Goal: Information Seeking & Learning: Learn about a topic

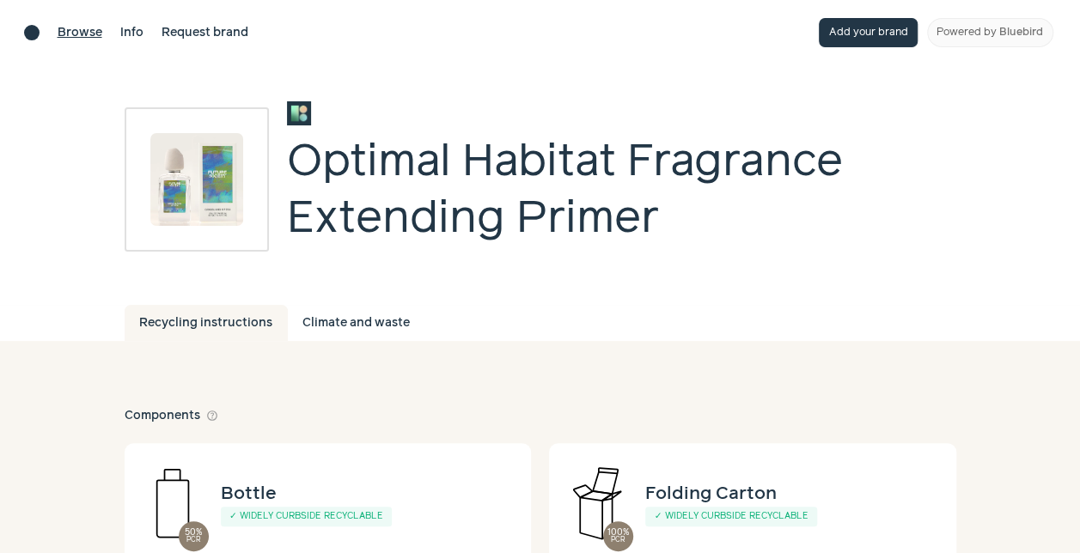
click at [88, 33] on link "Browse" at bounding box center [80, 33] width 45 height 18
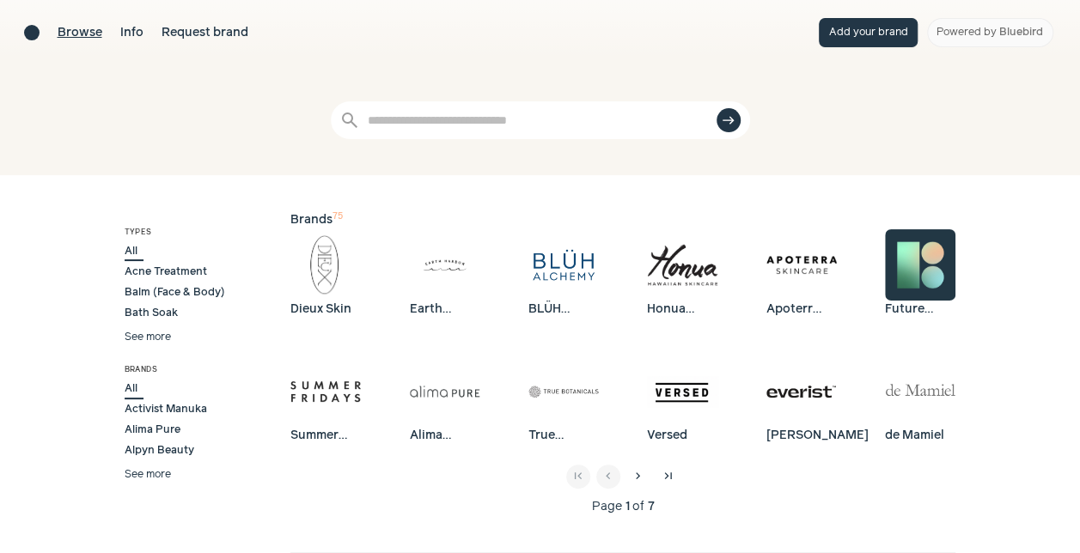
scroll to position [86, 0]
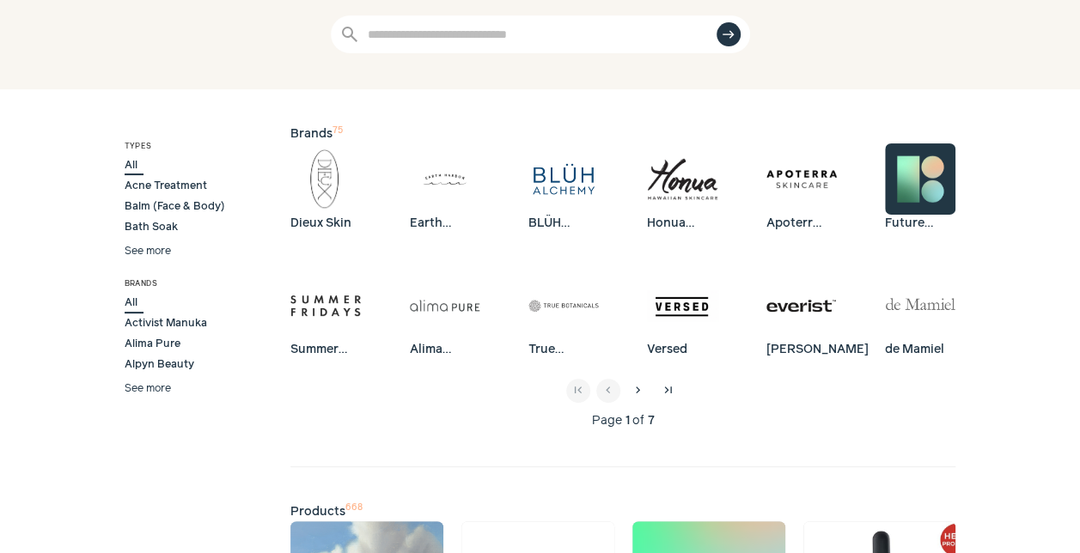
click at [149, 388] on button "See more" at bounding box center [148, 388] width 46 height 15
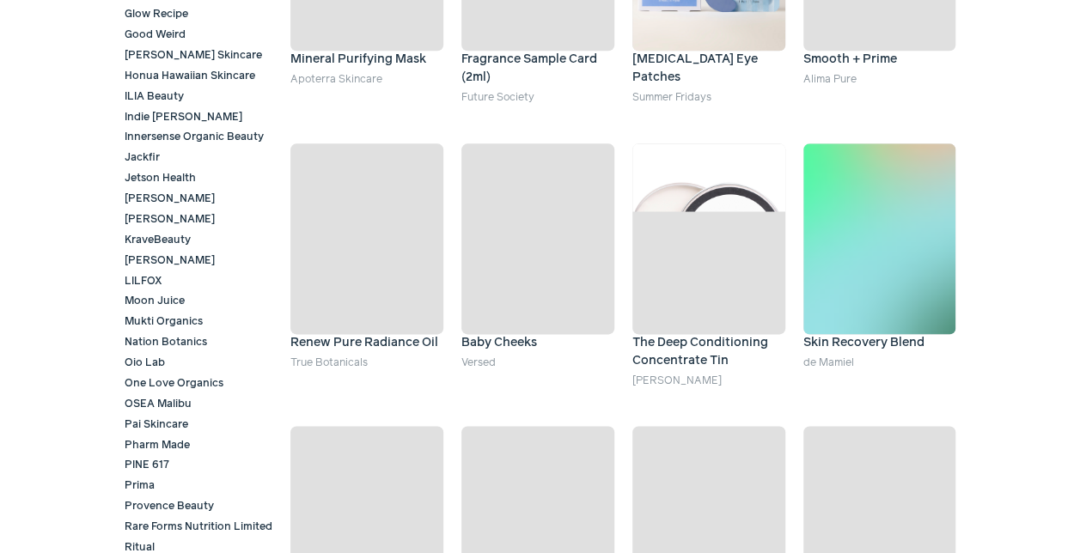
scroll to position [1117, 0]
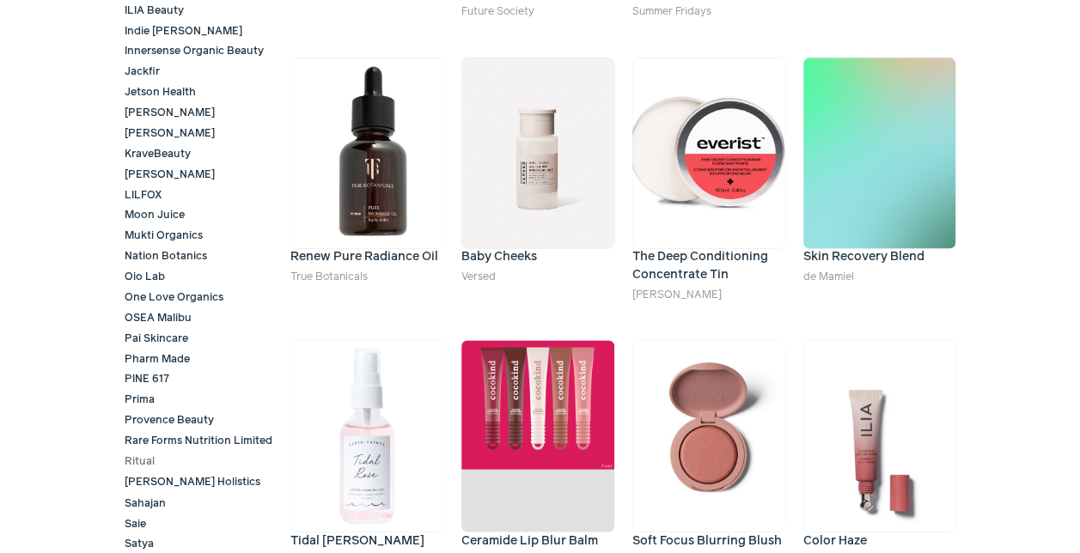
click at [132, 466] on span "Ritual" at bounding box center [143, 461] width 36 height 15
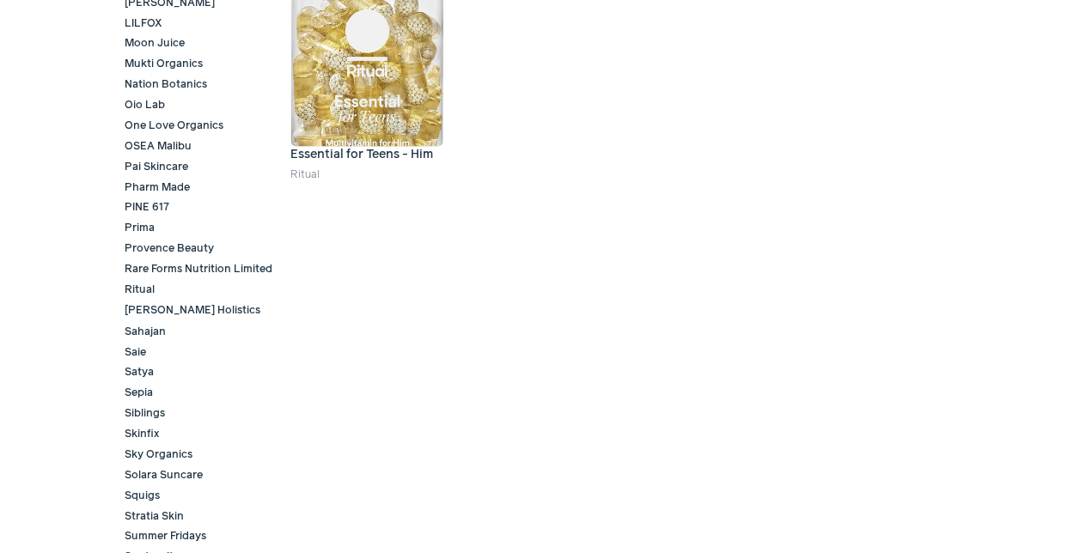
scroll to position [1375, 0]
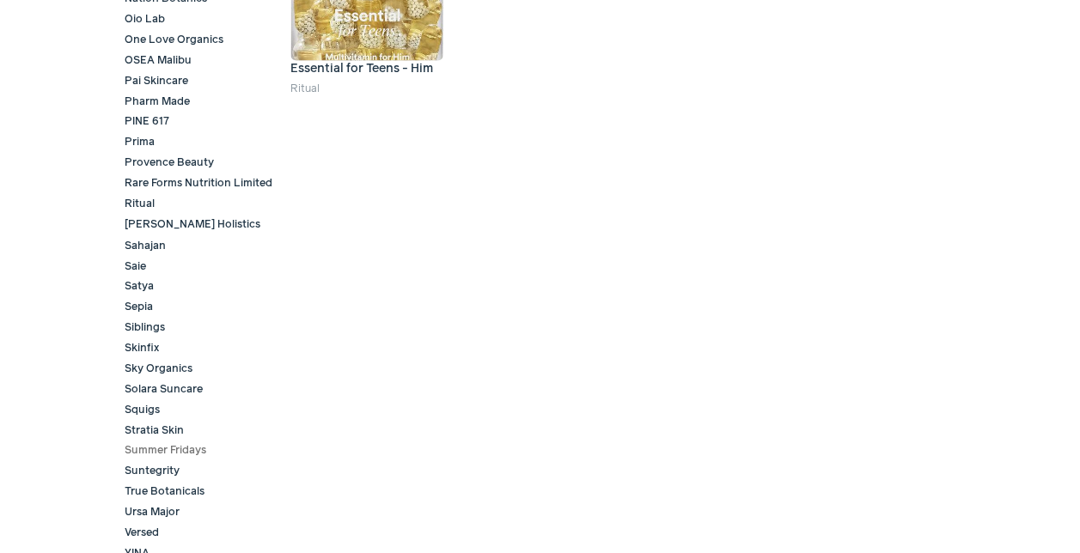
click at [158, 447] on span "Summer Fridays" at bounding box center [169, 449] width 88 height 15
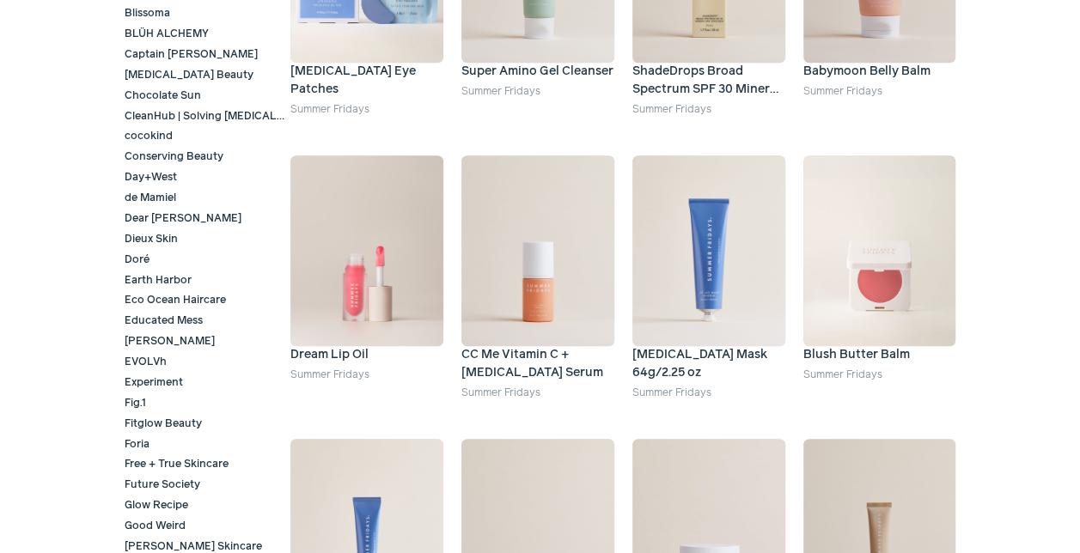
scroll to position [601, 0]
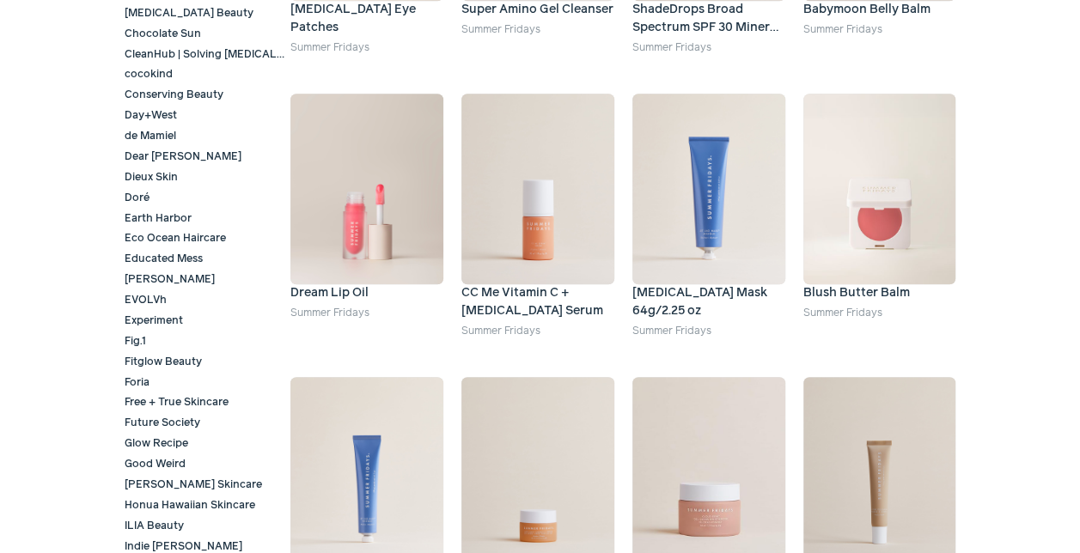
click at [707, 254] on img at bounding box center [708, 189] width 153 height 191
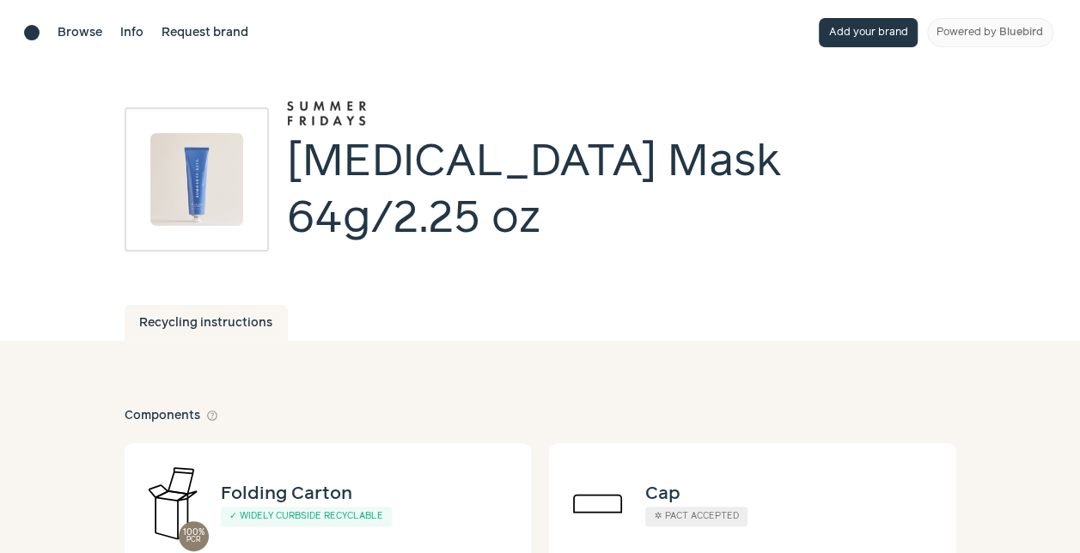
click at [335, 306] on div "Recycling instructions" at bounding box center [541, 323] width 832 height 36
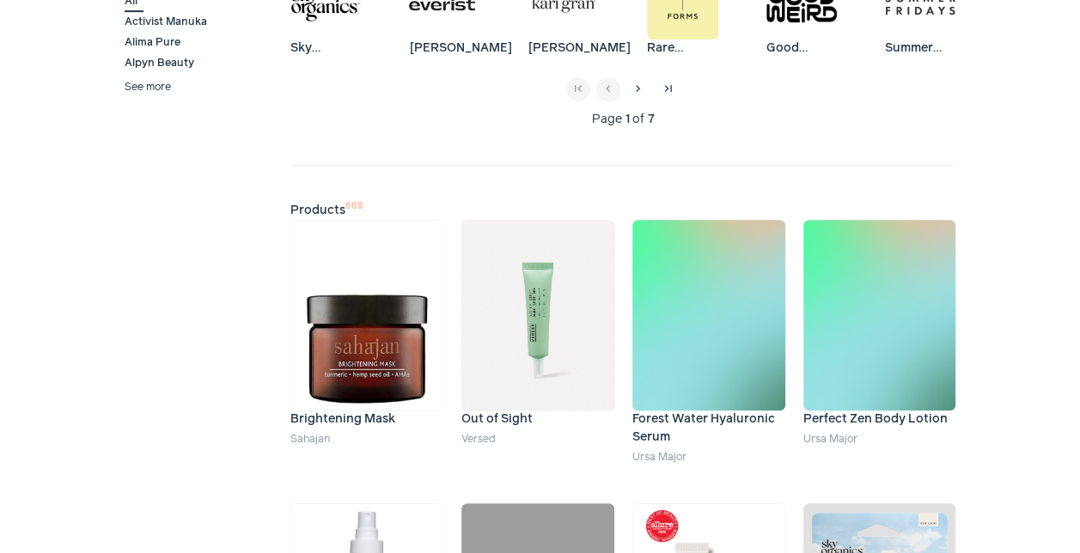
scroll to position [86, 0]
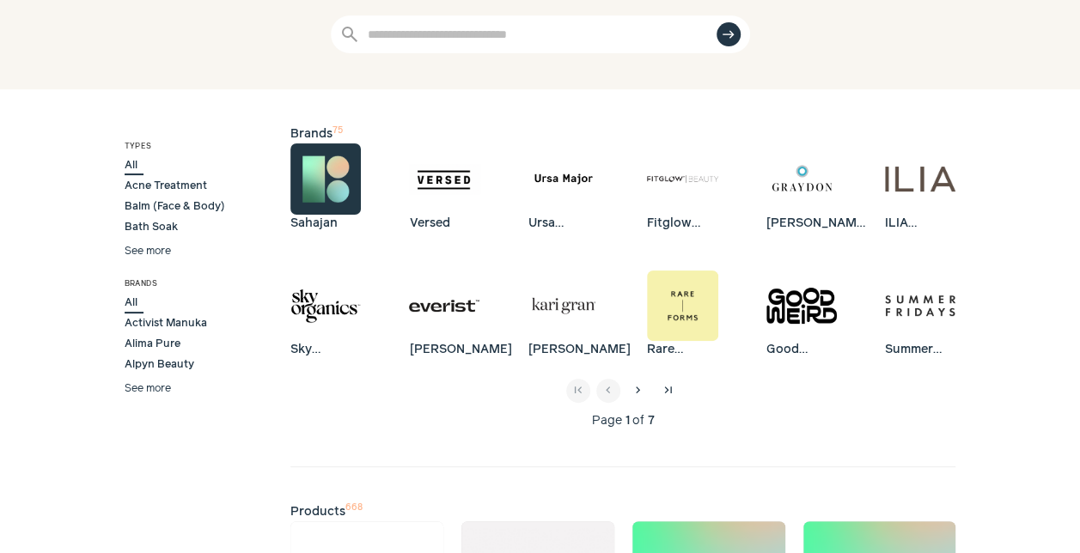
click at [142, 390] on button "See more" at bounding box center [148, 388] width 46 height 15
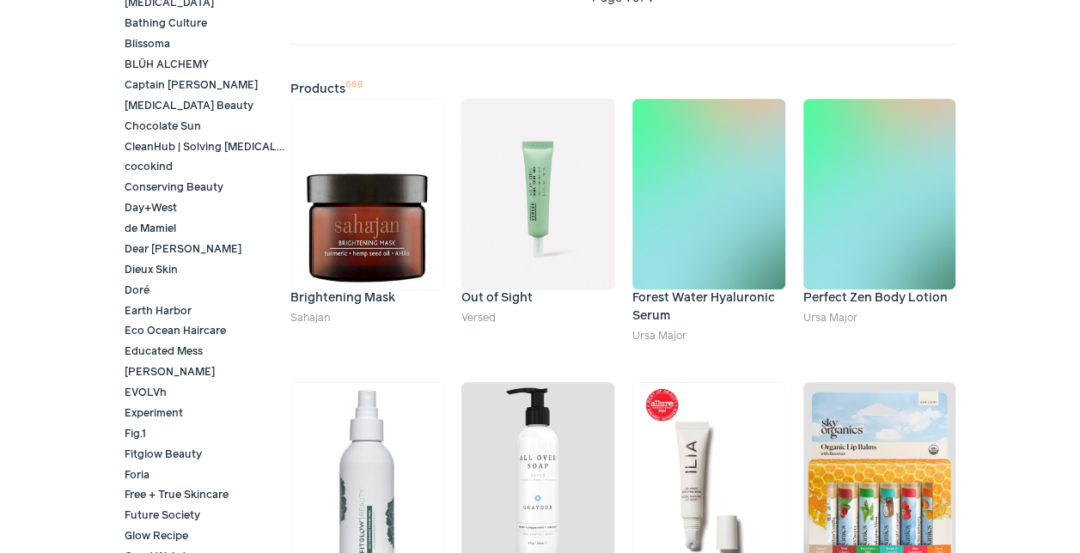
scroll to position [601, 0]
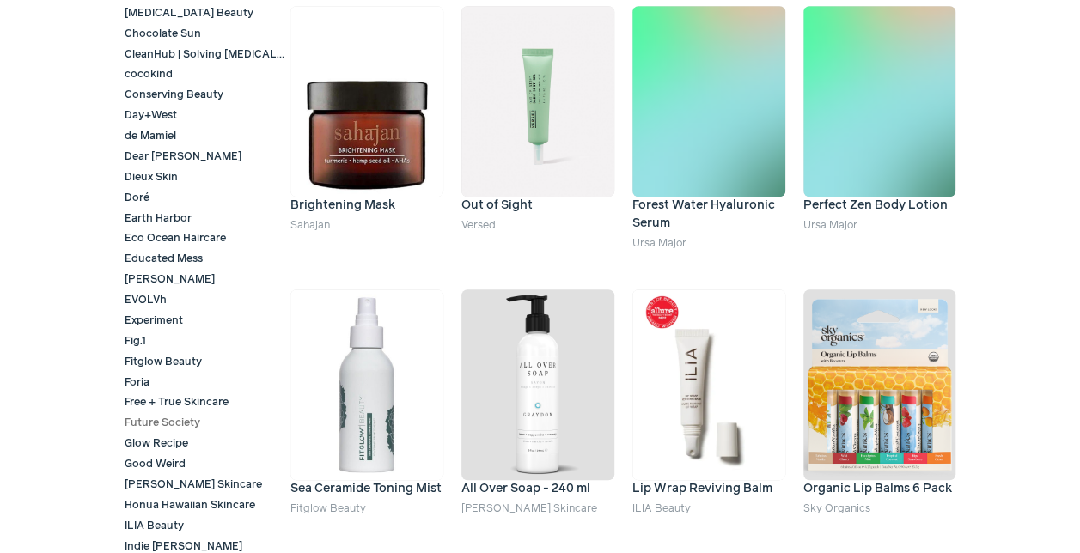
click at [181, 424] on span "Future Society" at bounding box center [166, 423] width 82 height 15
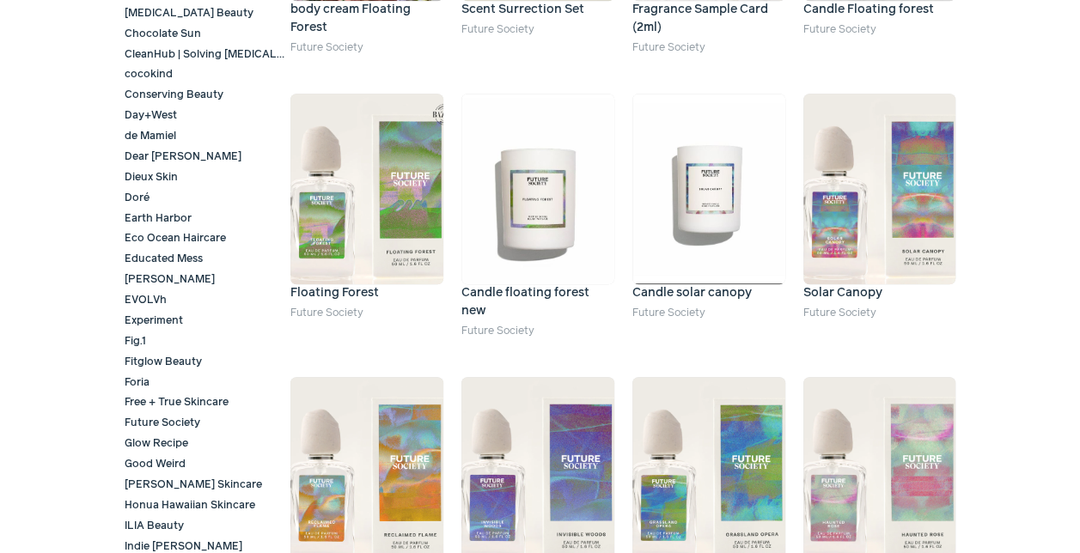
click at [553, 218] on img at bounding box center [537, 189] width 153 height 191
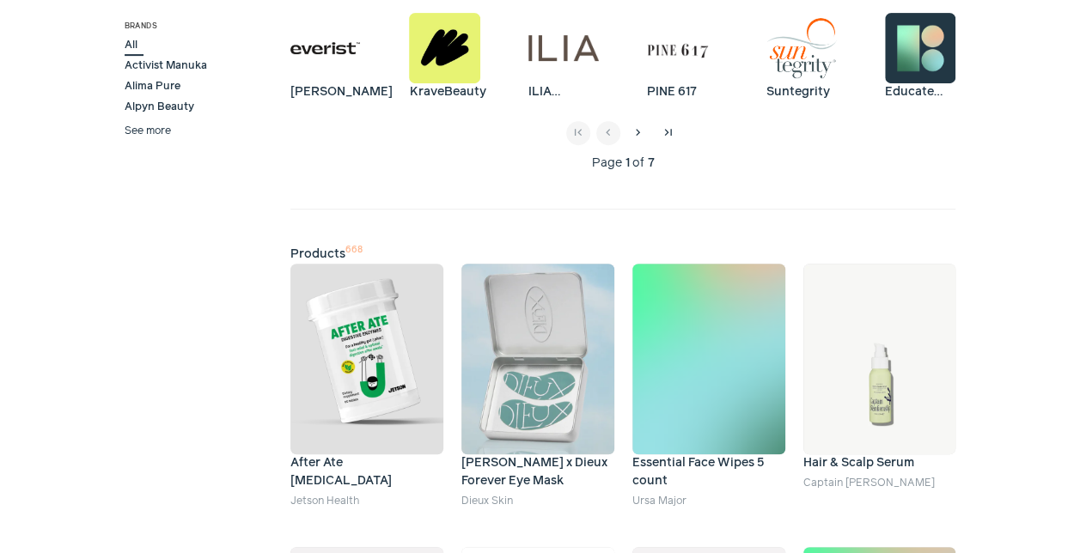
scroll to position [515, 0]
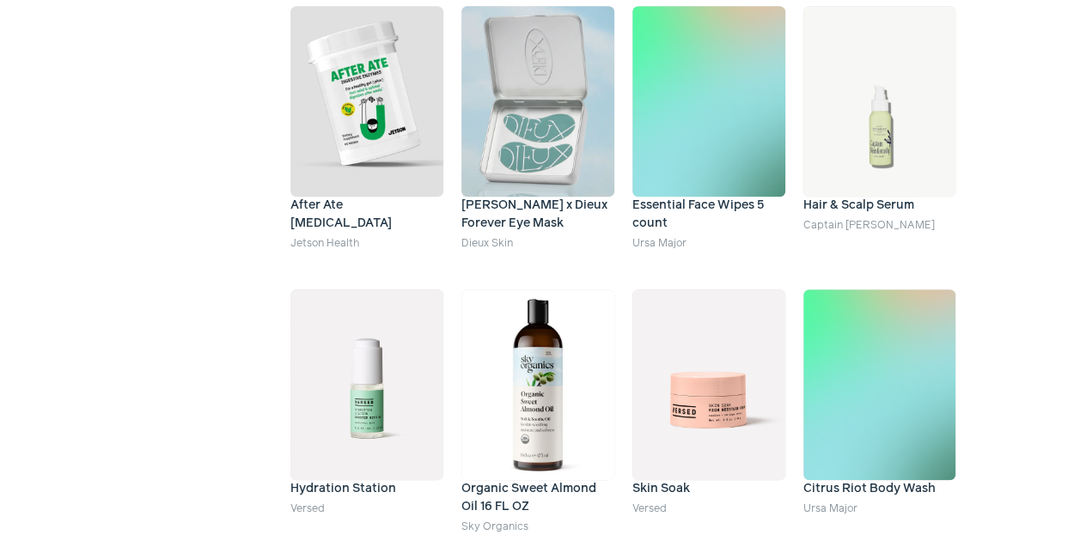
click at [707, 345] on img at bounding box center [708, 385] width 153 height 191
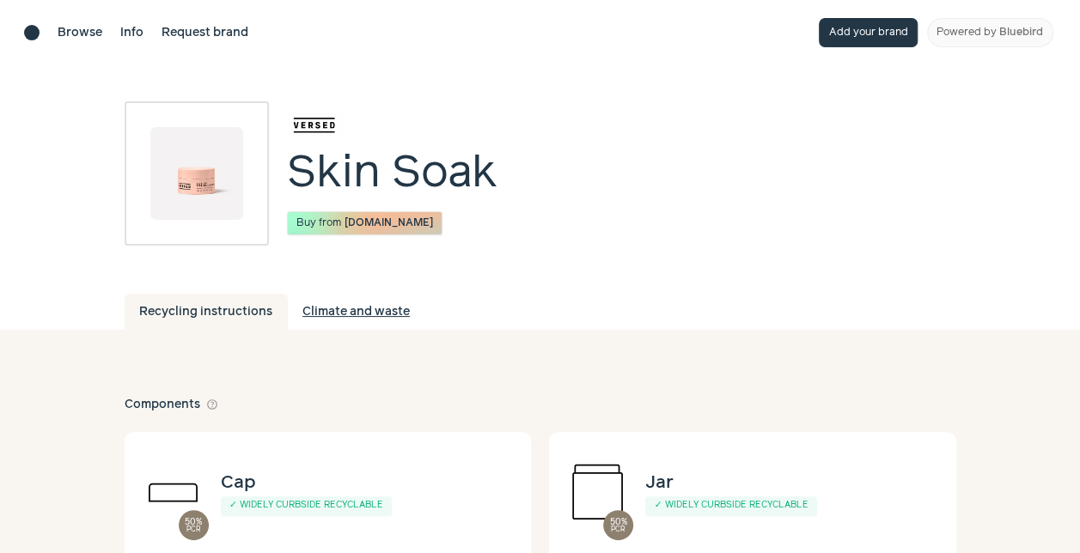
click at [375, 307] on link "Climate and waste" at bounding box center [356, 312] width 137 height 36
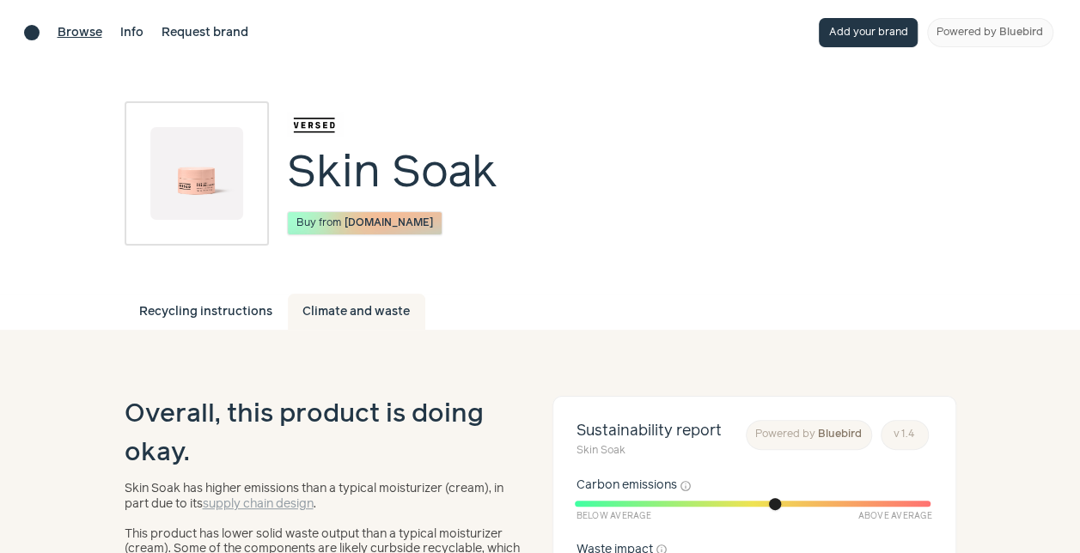
click at [79, 30] on link "Browse" at bounding box center [80, 33] width 45 height 18
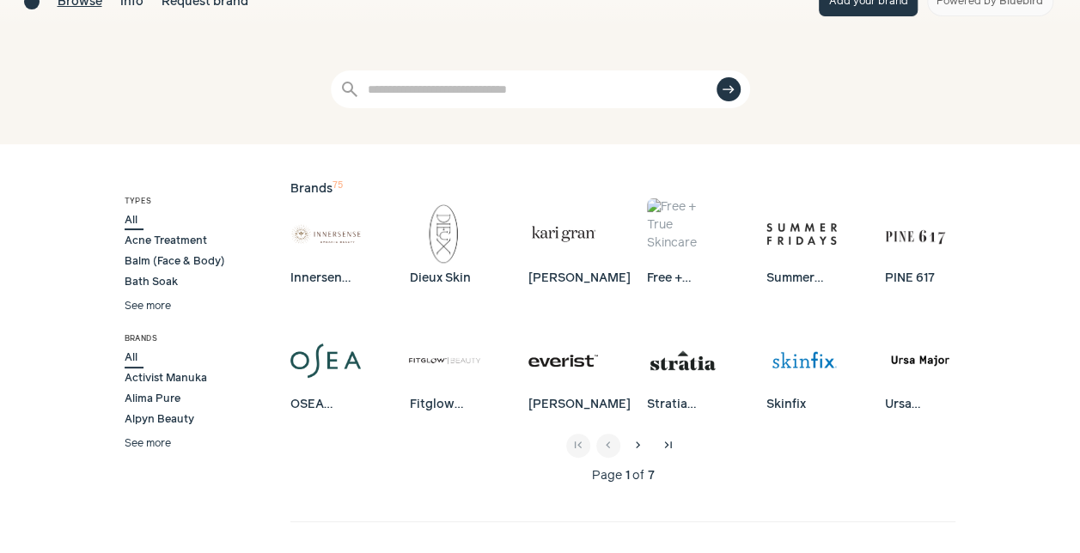
scroll to position [430, 0]
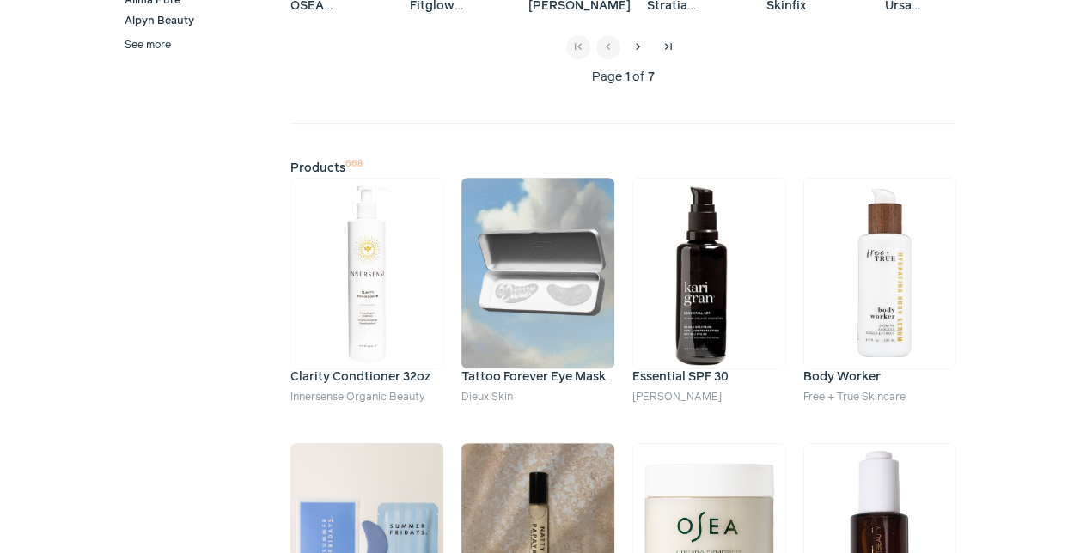
click at [380, 250] on img at bounding box center [366, 273] width 153 height 191
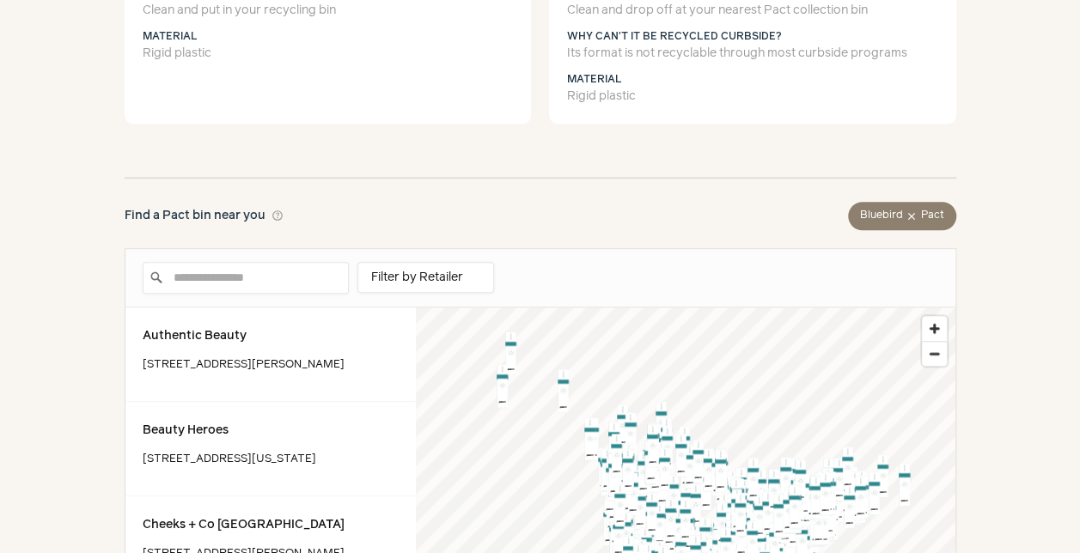
scroll to position [687, 0]
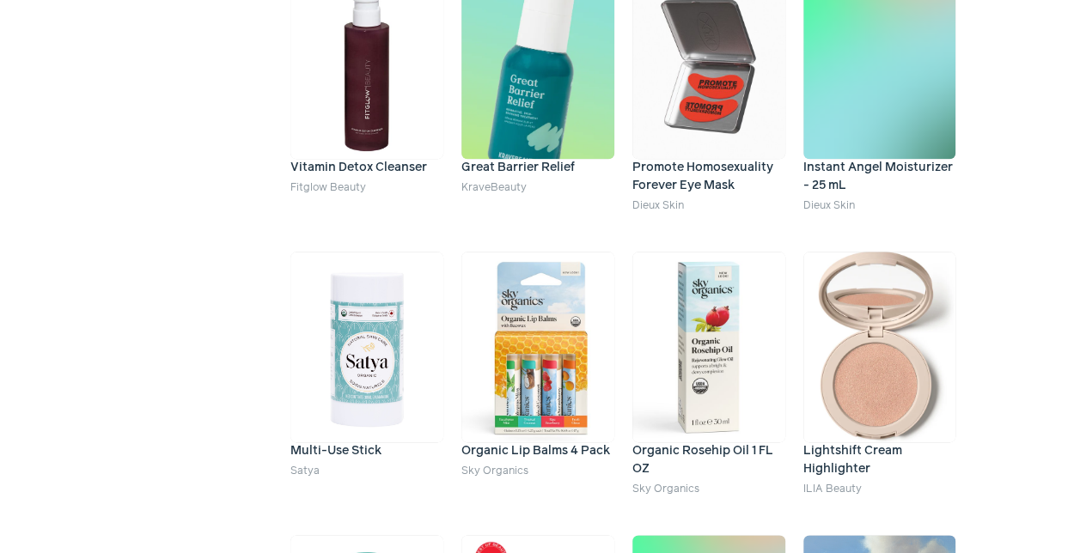
scroll to position [1031, 0]
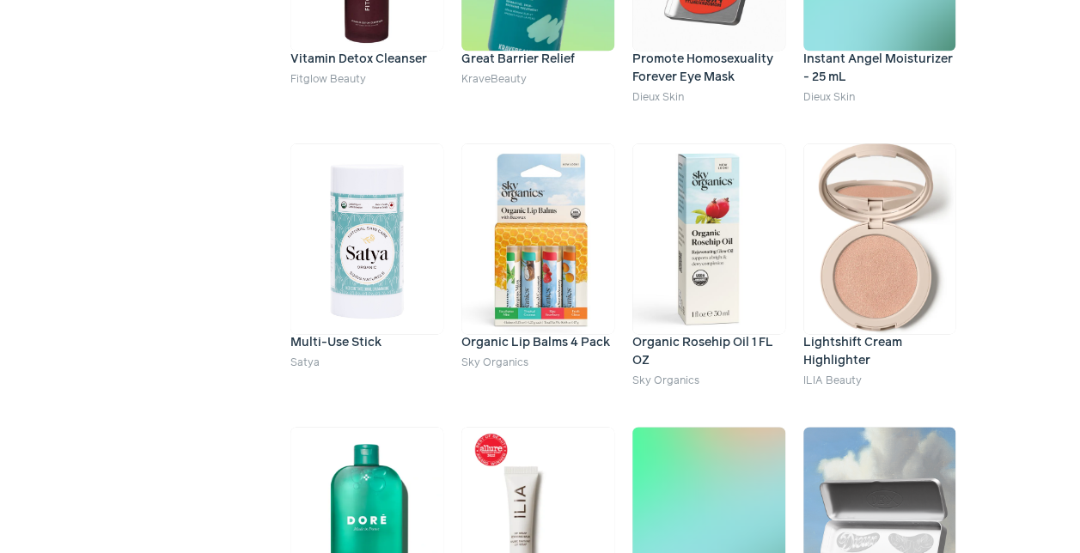
click at [833, 346] on h4 "Lightshift Cream Highlighter" at bounding box center [879, 352] width 153 height 36
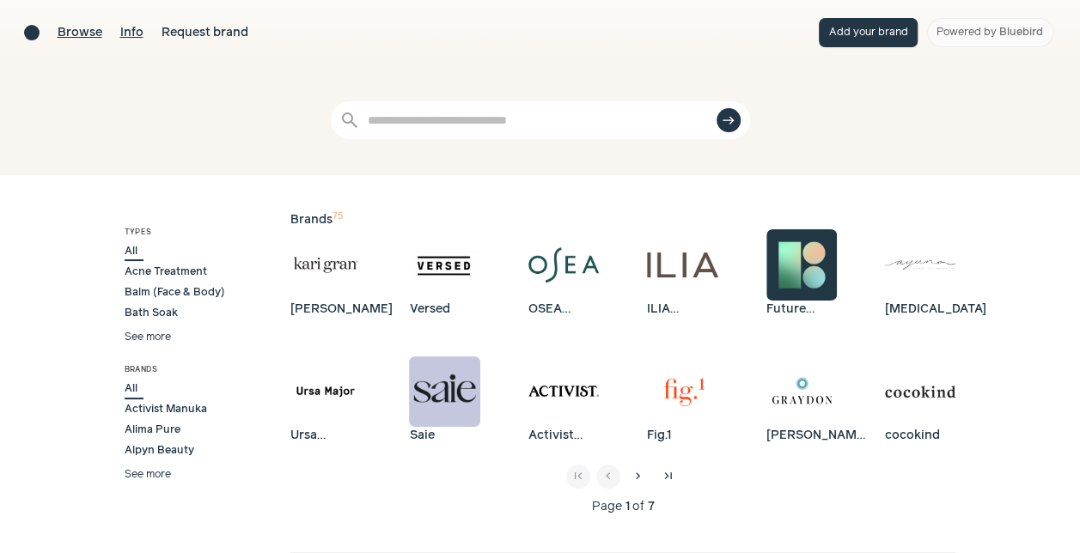
click at [124, 29] on link "Info" at bounding box center [131, 33] width 23 height 18
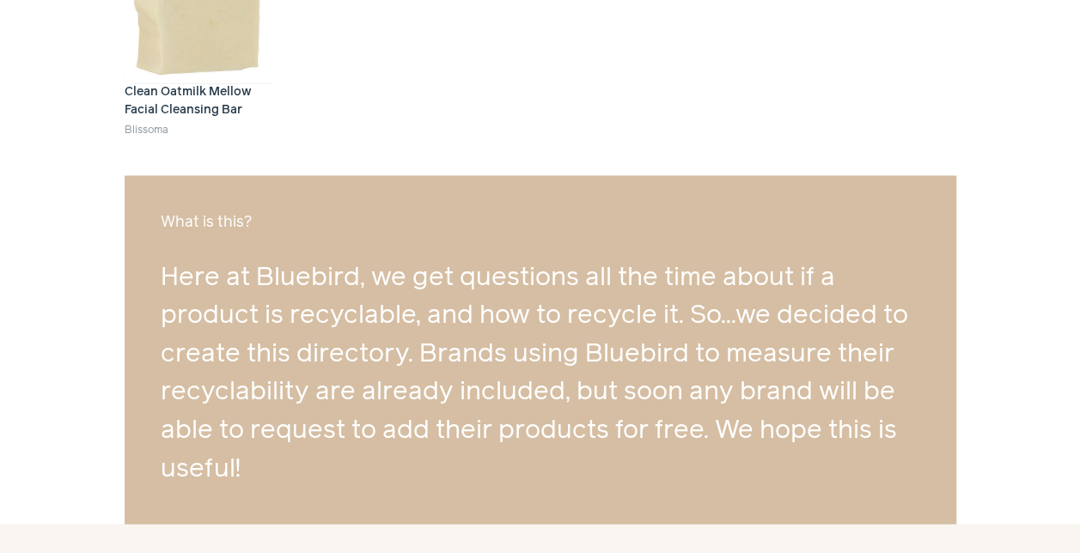
scroll to position [1361, 0]
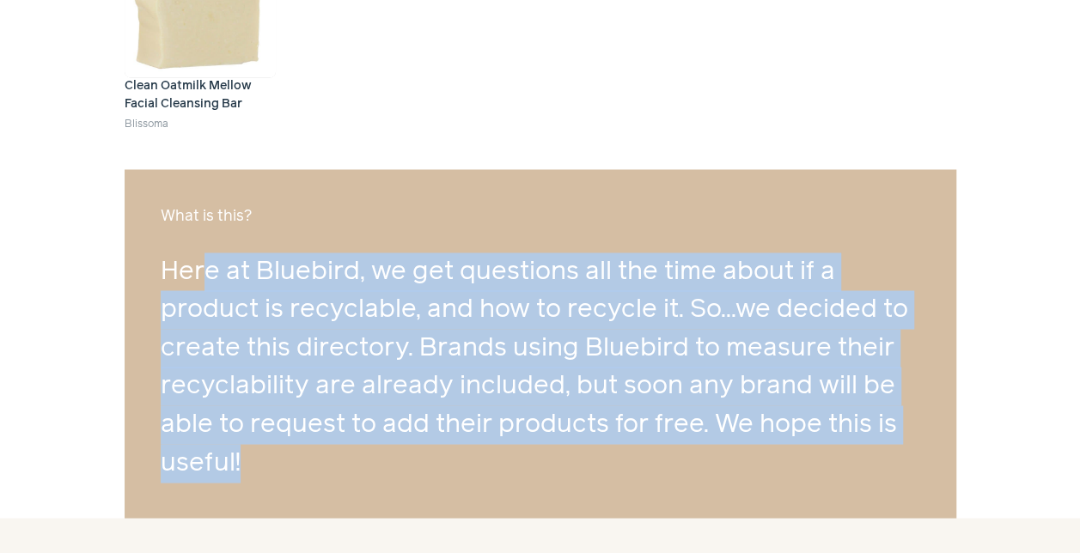
drag, startPoint x: 200, startPoint y: 235, endPoint x: 676, endPoint y: 498, distance: 543.7
click at [676, 498] on div "What is this? Here at [GEOGRAPHIC_DATA], we get questions all the time about if…" at bounding box center [541, 343] width 832 height 349
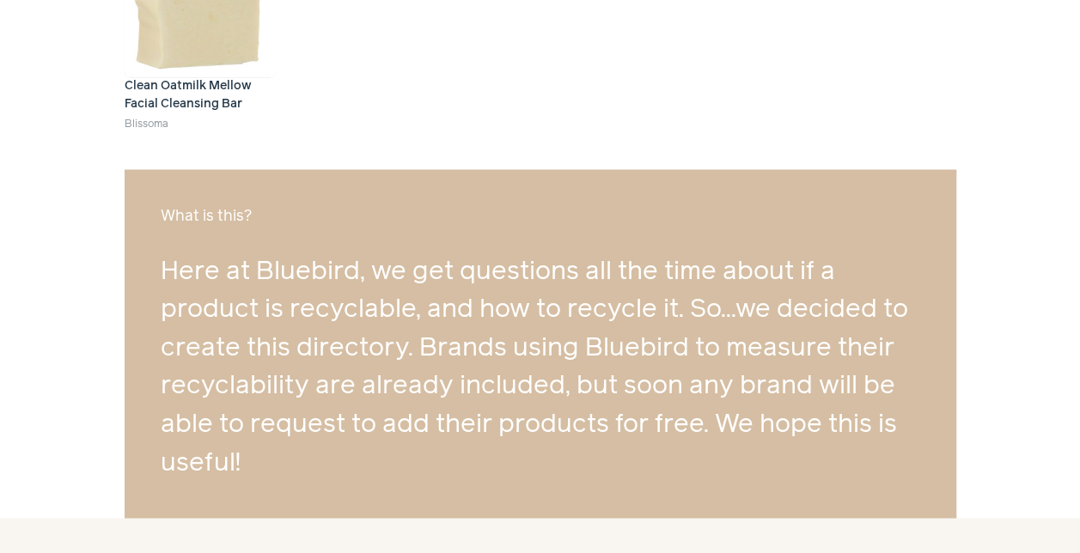
click at [443, 193] on div "What is this? Here at [GEOGRAPHIC_DATA], we get questions all the time about if…" at bounding box center [541, 343] width 832 height 349
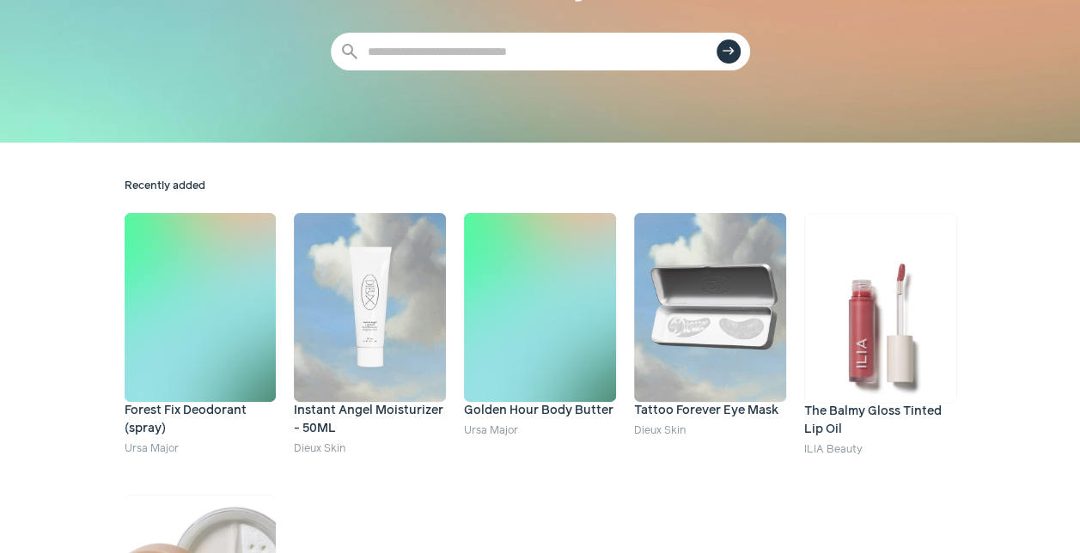
scroll to position [0, 0]
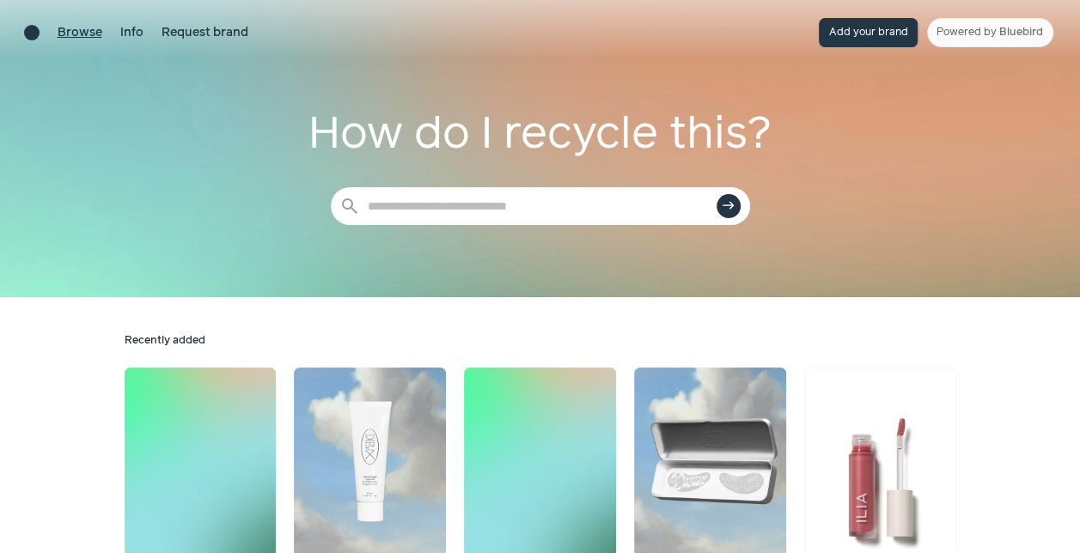
click at [76, 35] on link "Browse" at bounding box center [80, 33] width 45 height 18
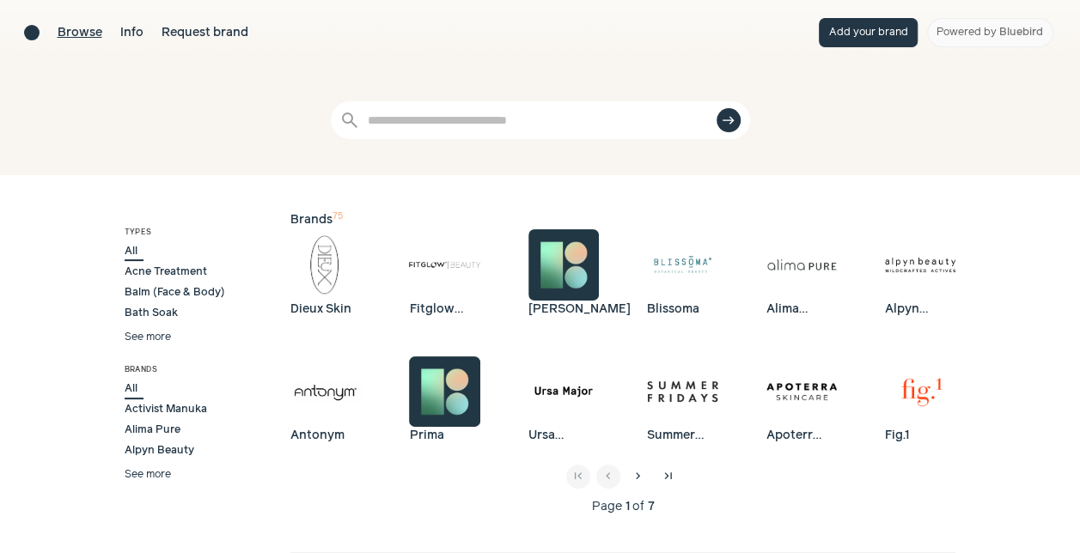
click at [161, 338] on button "See more" at bounding box center [148, 337] width 46 height 15
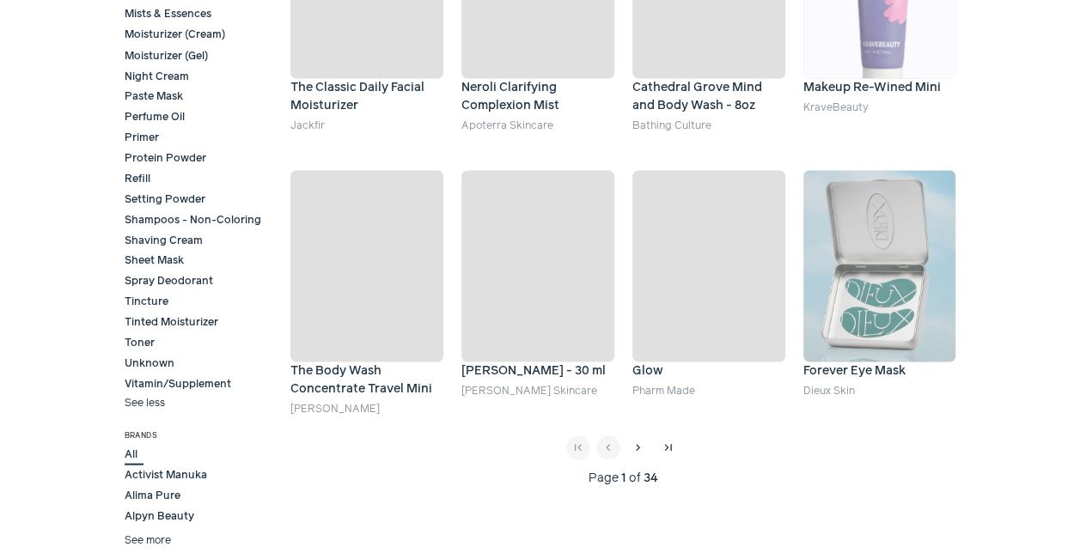
scroll to position [1574, 0]
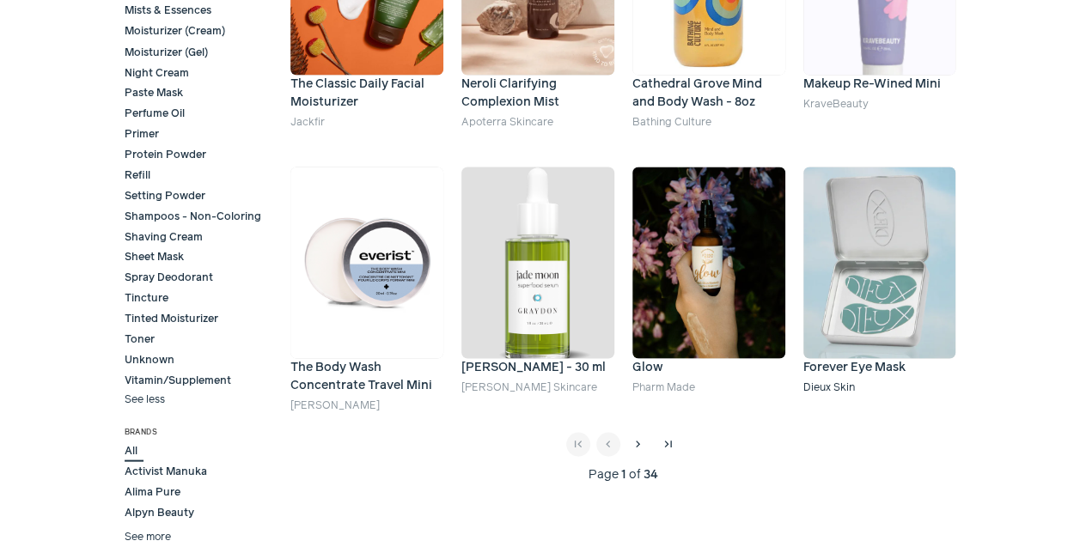
click at [844, 388] on link "Dieux Skin" at bounding box center [829, 386] width 52 height 11
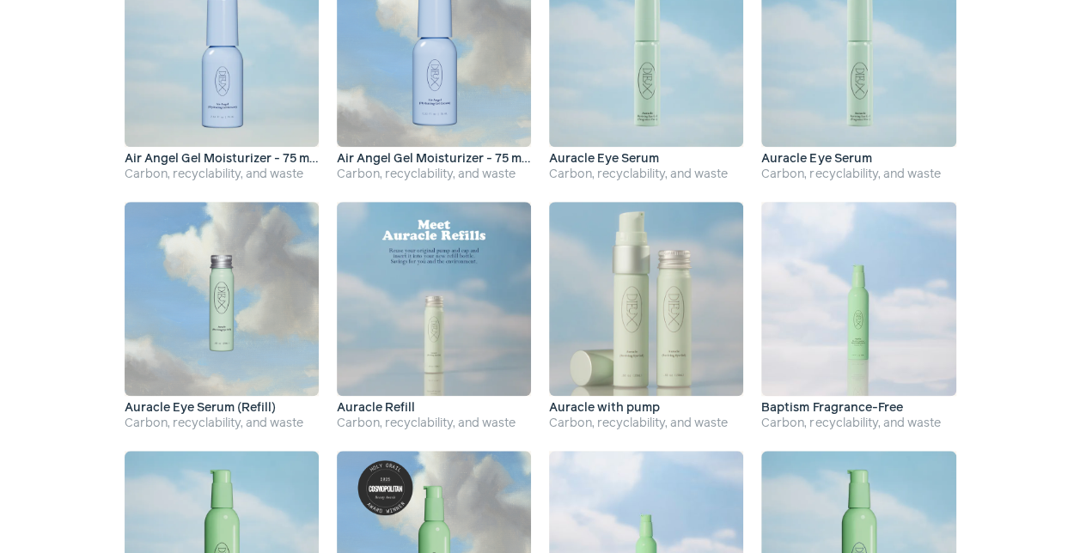
scroll to position [687, 0]
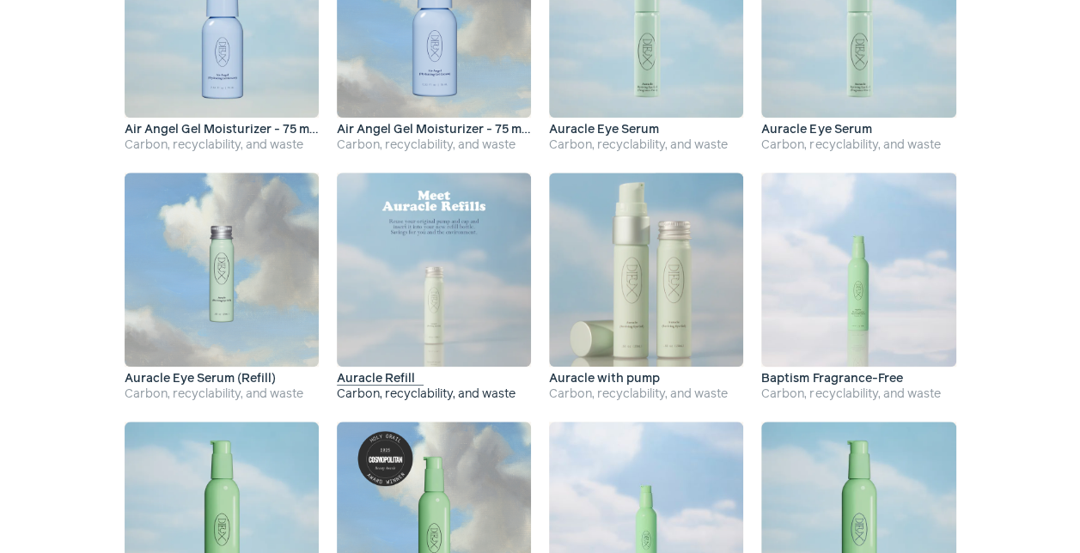
click at [380, 375] on span "Auracle Refill" at bounding box center [381, 379] width 88 height 12
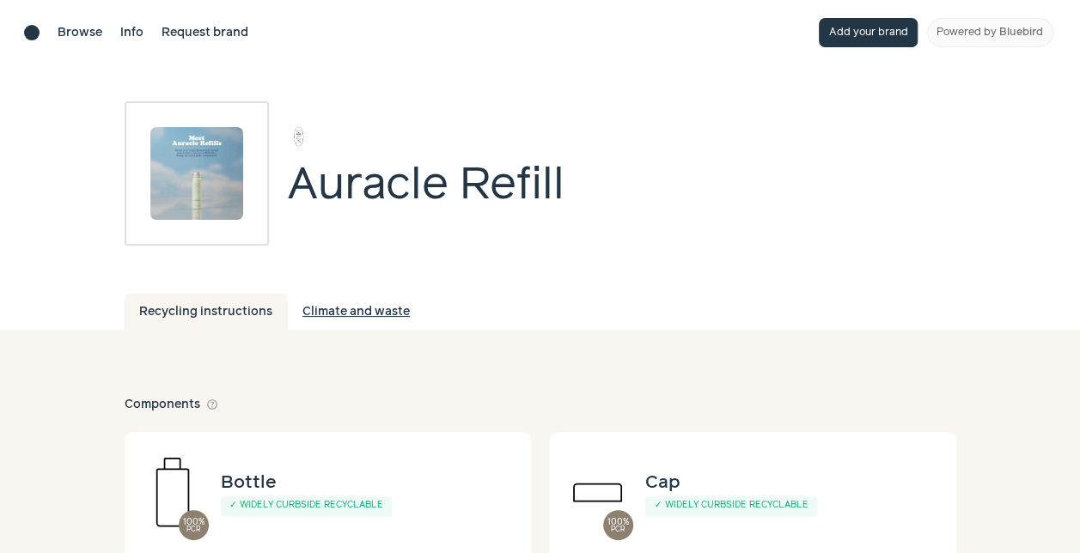
click at [363, 306] on link "Climate and waste" at bounding box center [356, 312] width 137 height 36
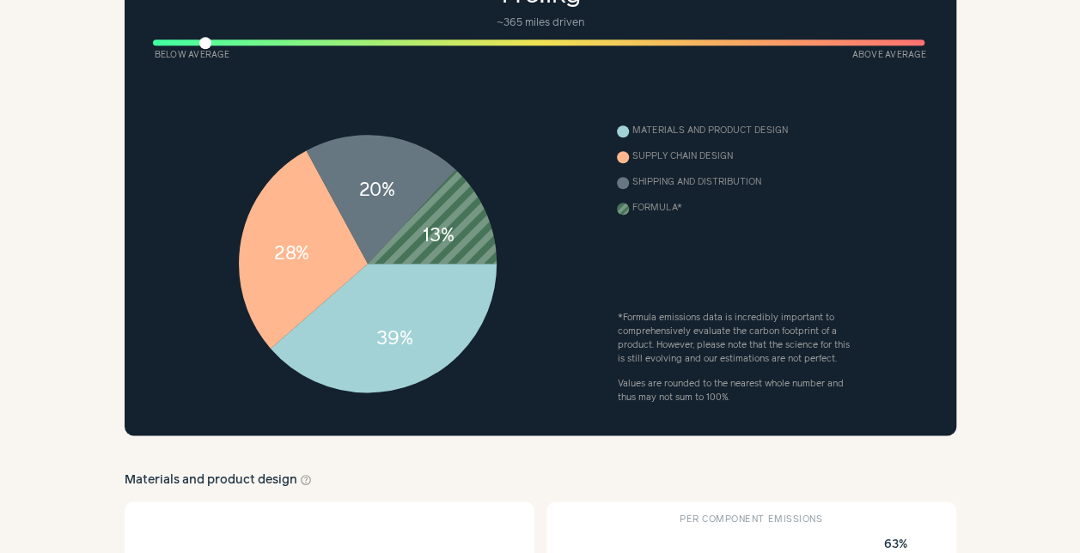
scroll to position [430, 0]
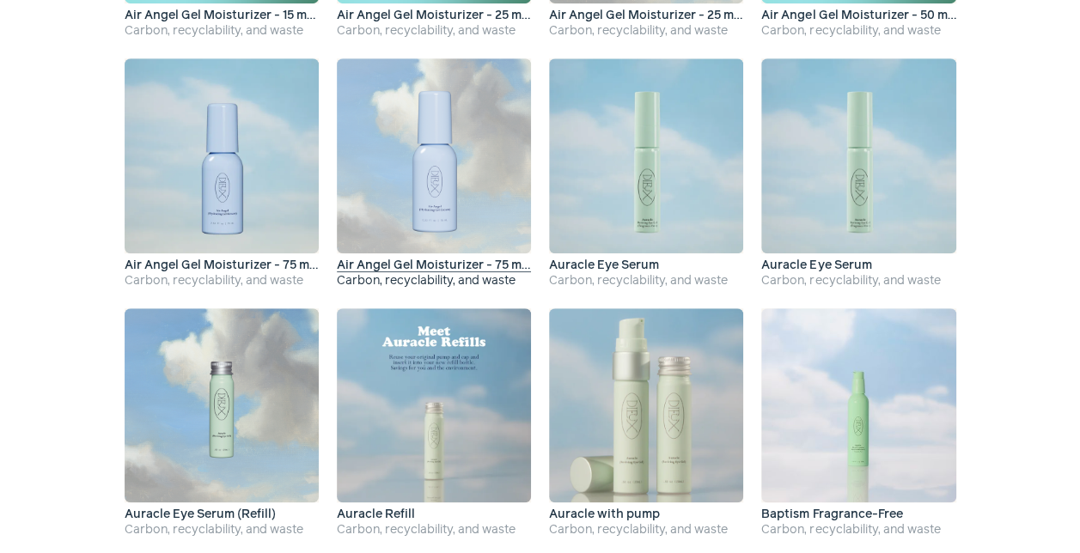
scroll to position [687, 0]
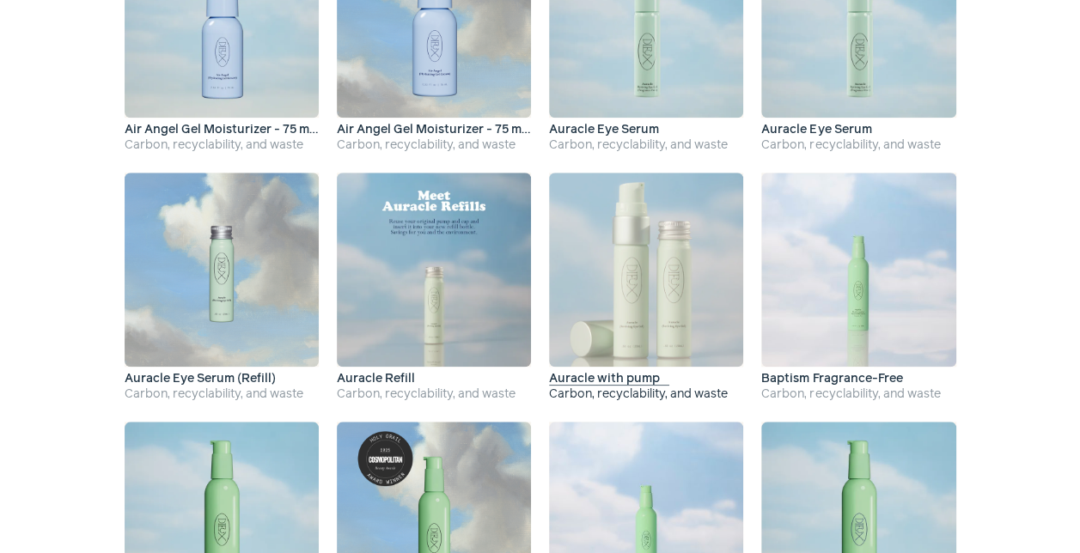
click at [617, 381] on span "Auracle with pump" at bounding box center [609, 379] width 120 height 12
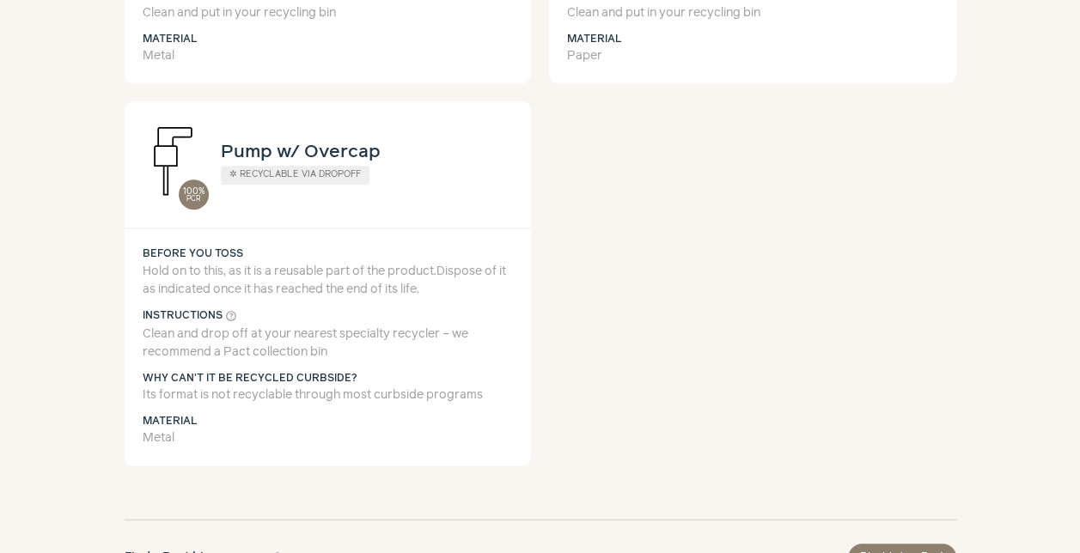
click at [349, 166] on h4 "Pump w/ Overcap" at bounding box center [301, 151] width 160 height 27
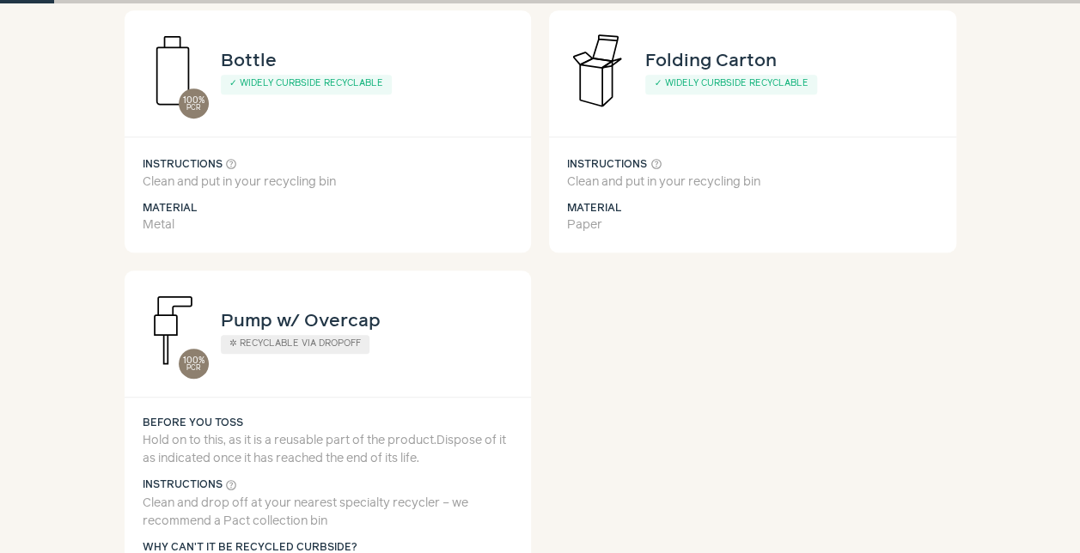
scroll to position [0, 0]
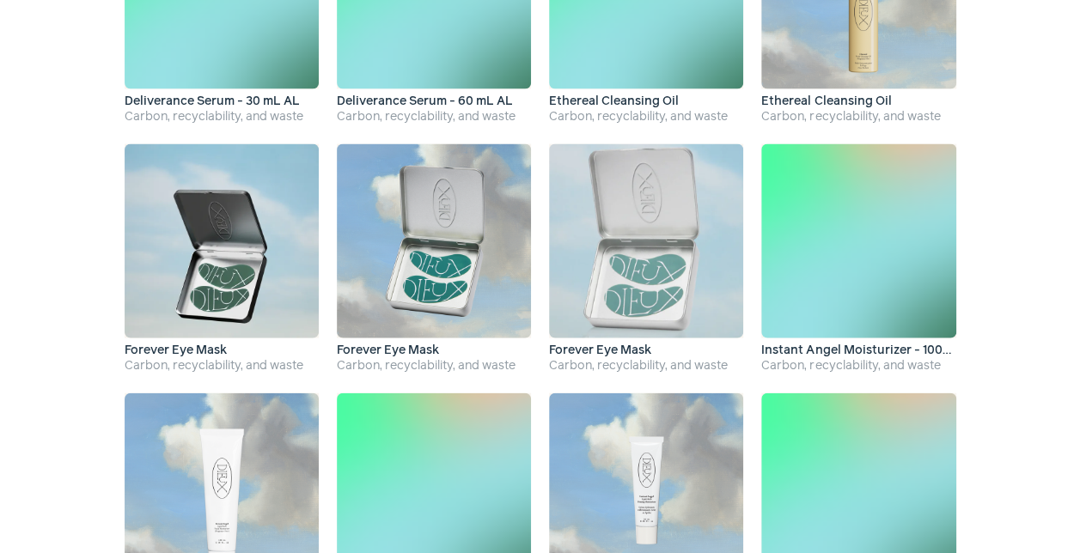
scroll to position [1718, 0]
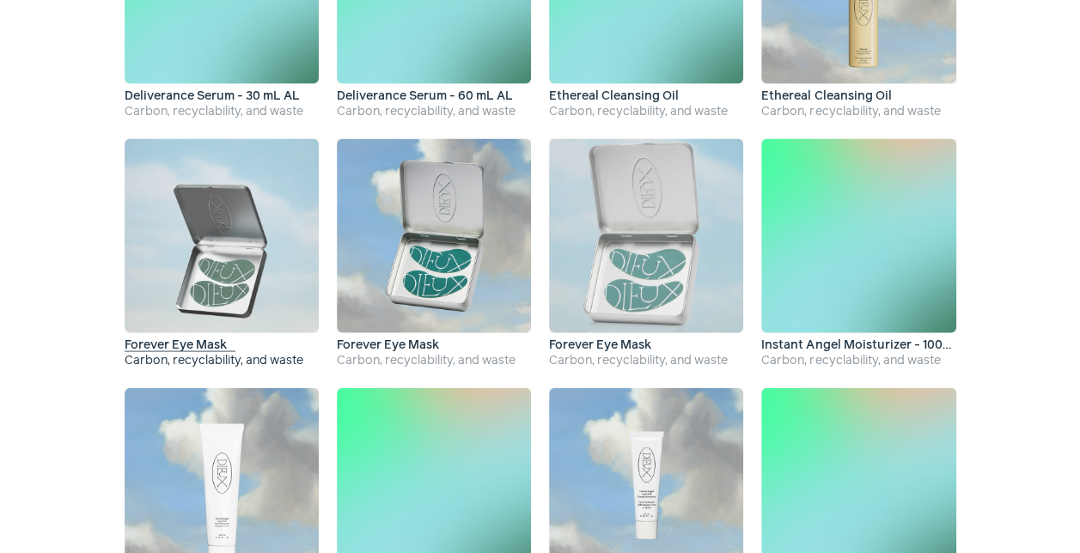
click at [218, 339] on span "Forever Eye Mask" at bounding box center [181, 345] width 112 height 12
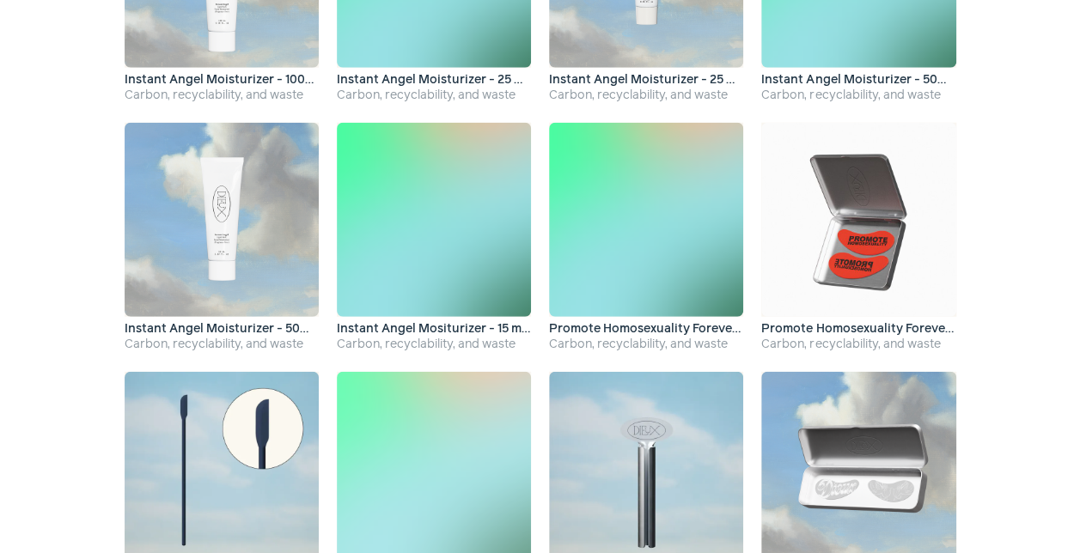
scroll to position [2234, 0]
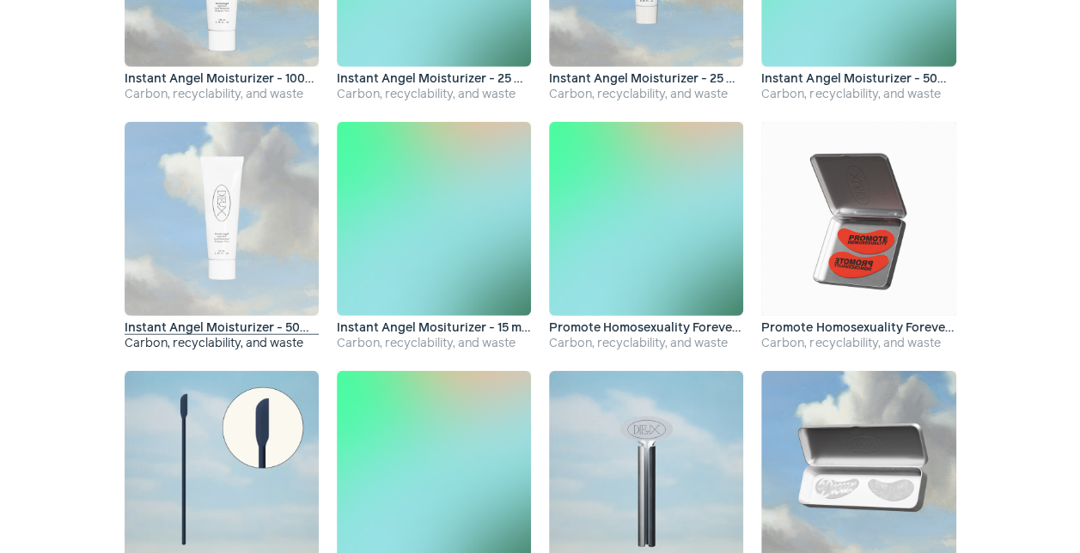
click at [213, 329] on span "Instant Angel Moisturizer - 50ML" at bounding box center [227, 328] width 204 height 12
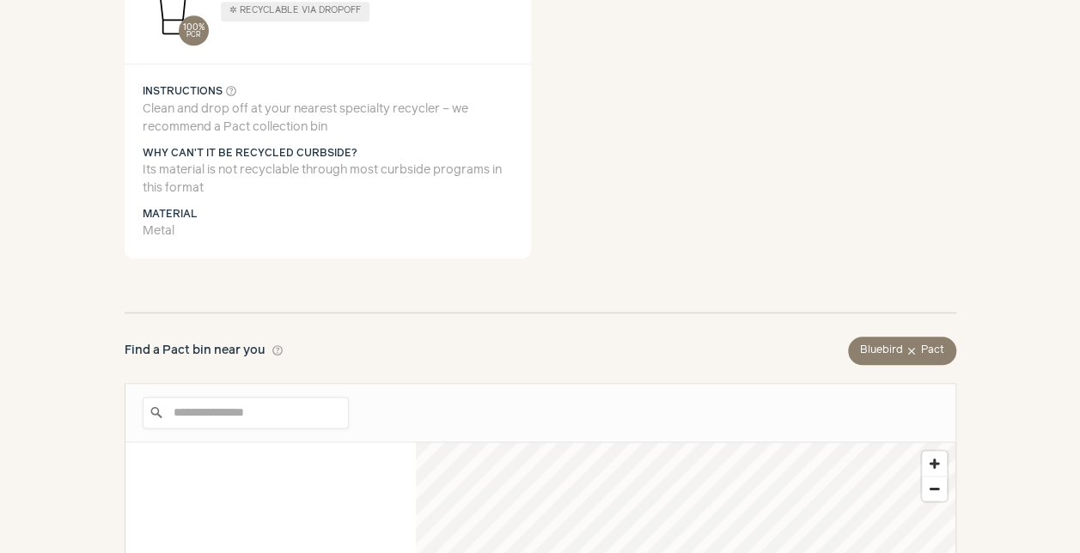
click at [364, 198] on p "Its material is not recyclable through most curbside programs in this format" at bounding box center [328, 180] width 371 height 36
click at [365, 198] on p "Its material is not recyclable through most curbside programs in this format" at bounding box center [328, 180] width 371 height 36
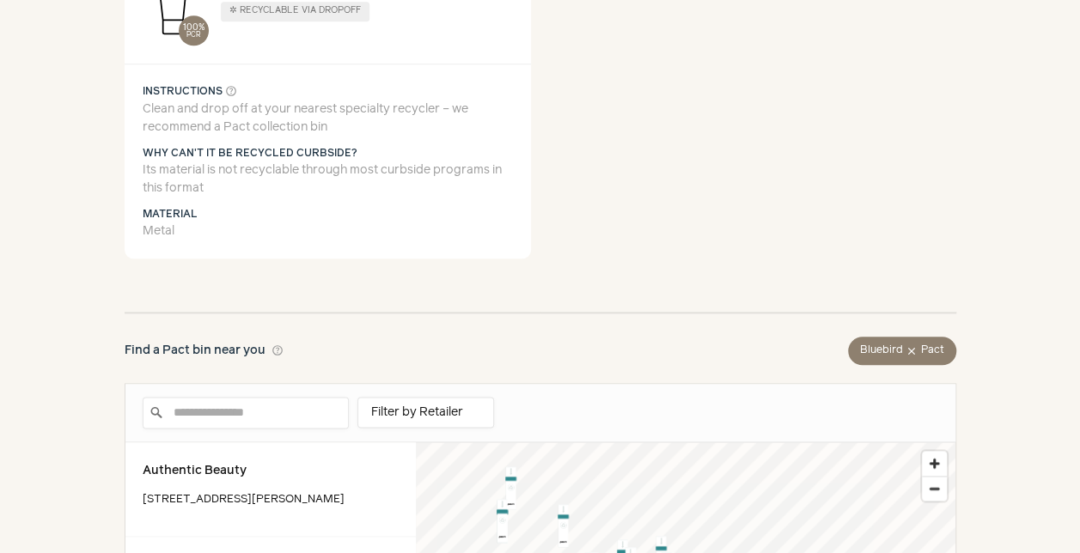
click at [367, 198] on p "Its material is not recyclable through most curbside programs in this format" at bounding box center [328, 180] width 371 height 36
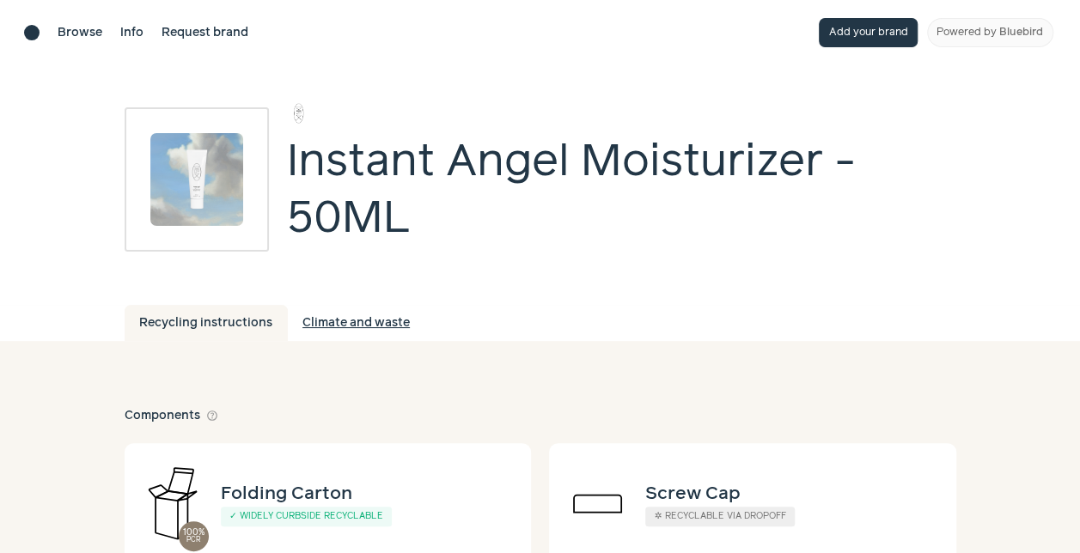
click at [329, 325] on link "Climate and waste" at bounding box center [356, 323] width 137 height 36
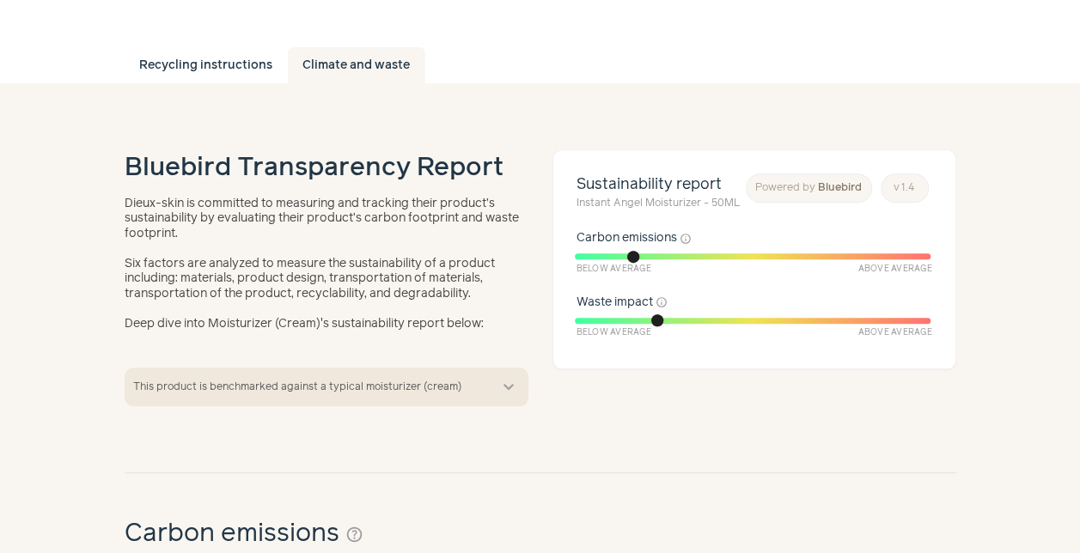
scroll to position [687, 0]
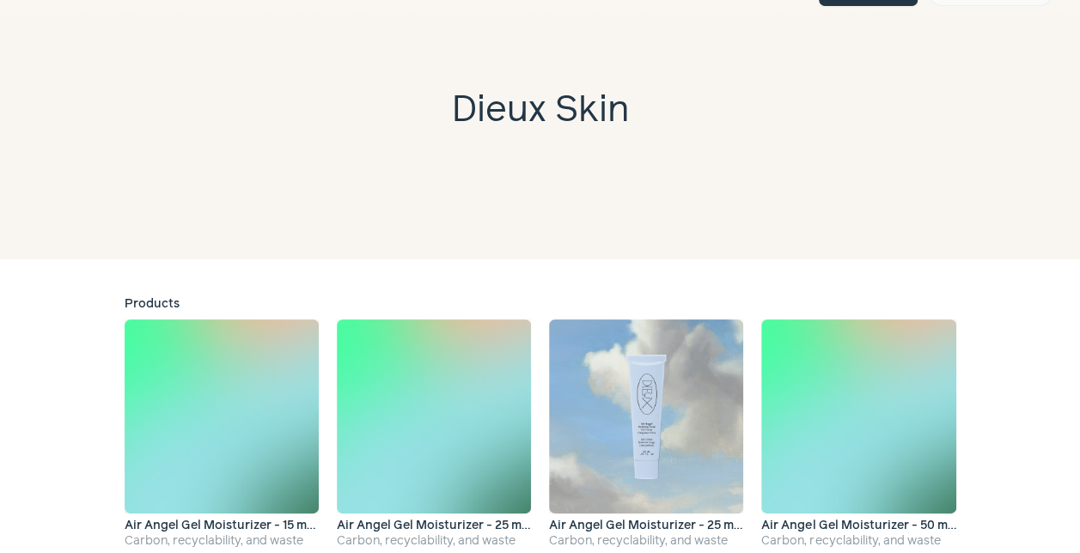
scroll to position [39, 0]
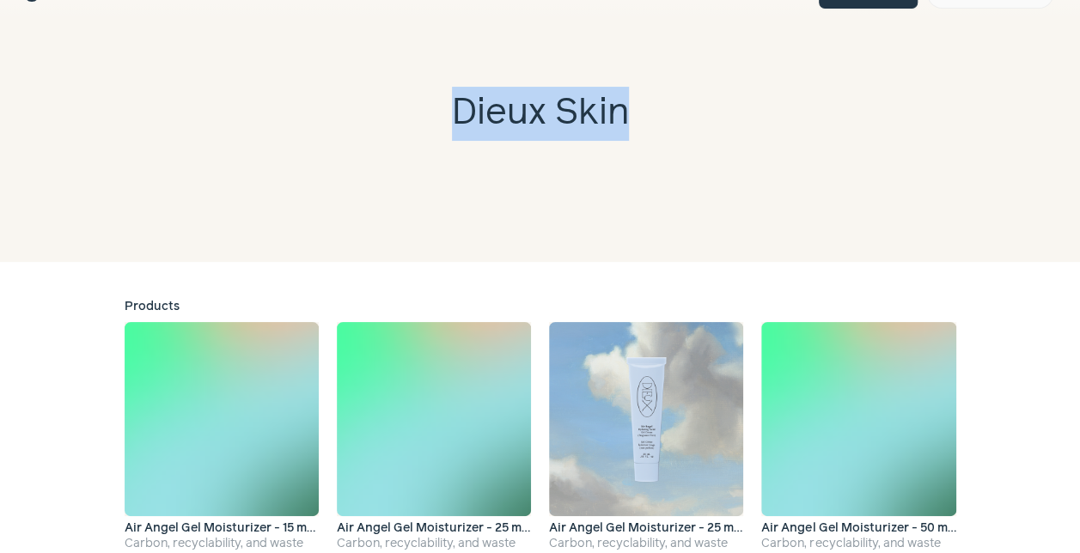
drag, startPoint x: 459, startPoint y: 108, endPoint x: 630, endPoint y: 120, distance: 171.4
click at [630, 120] on h1 "Dieux Skin" at bounding box center [540, 114] width 1080 height 54
drag, startPoint x: 630, startPoint y: 120, endPoint x: 586, endPoint y: 105, distance: 46.5
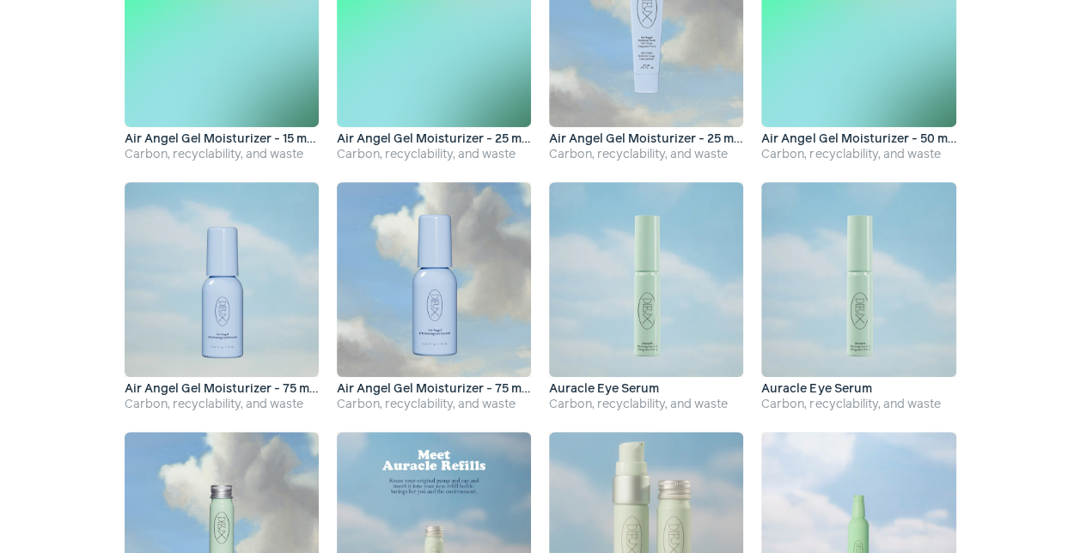
scroll to position [554, 0]
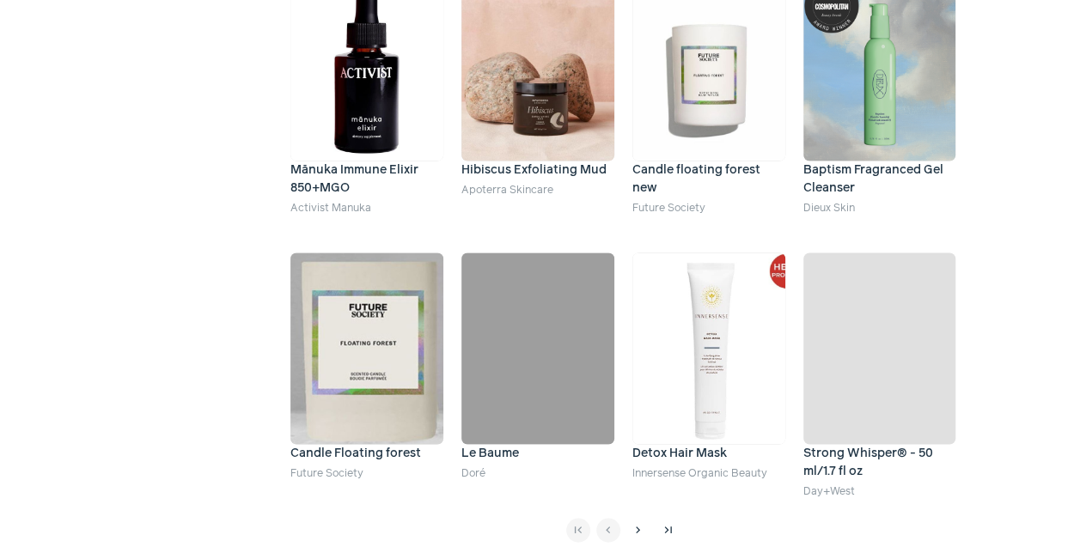
scroll to position [1503, 0]
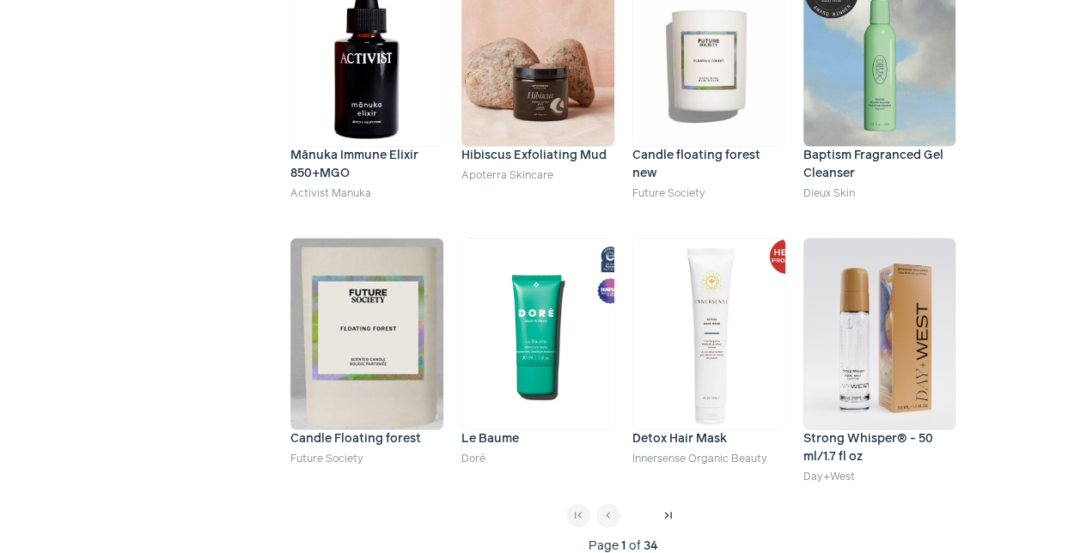
click at [638, 511] on span "chevron_right" at bounding box center [638, 516] width 14 height 14
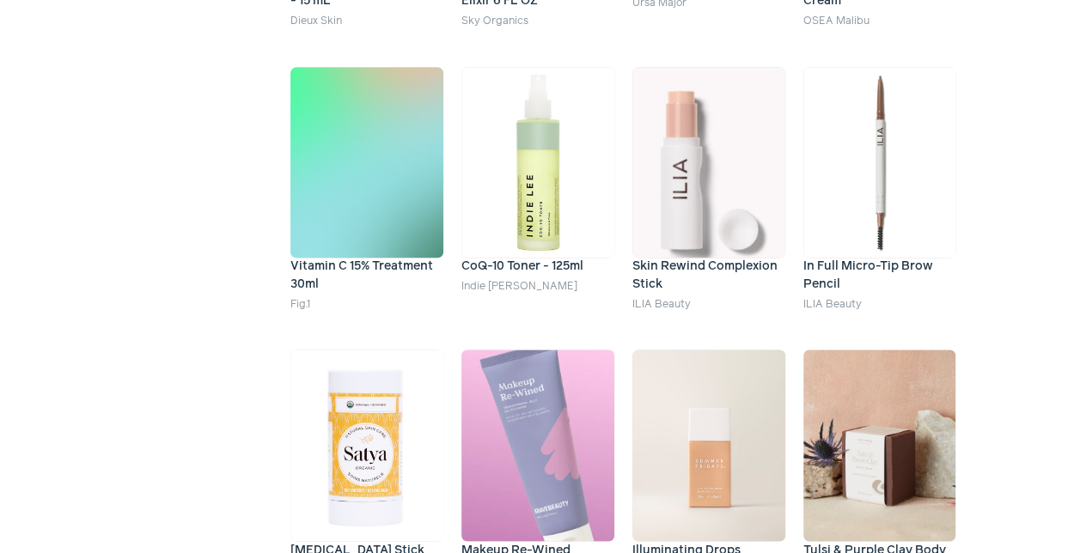
scroll to position [1073, 0]
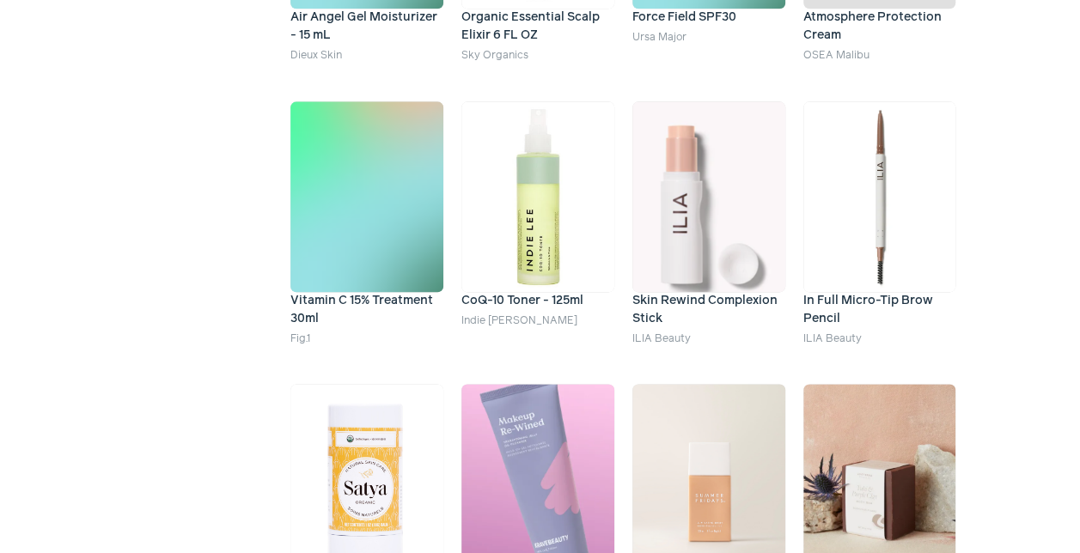
click at [689, 299] on h4 "Skin Rewind Complexion Stick" at bounding box center [708, 310] width 153 height 36
